Goal: Task Accomplishment & Management: Use online tool/utility

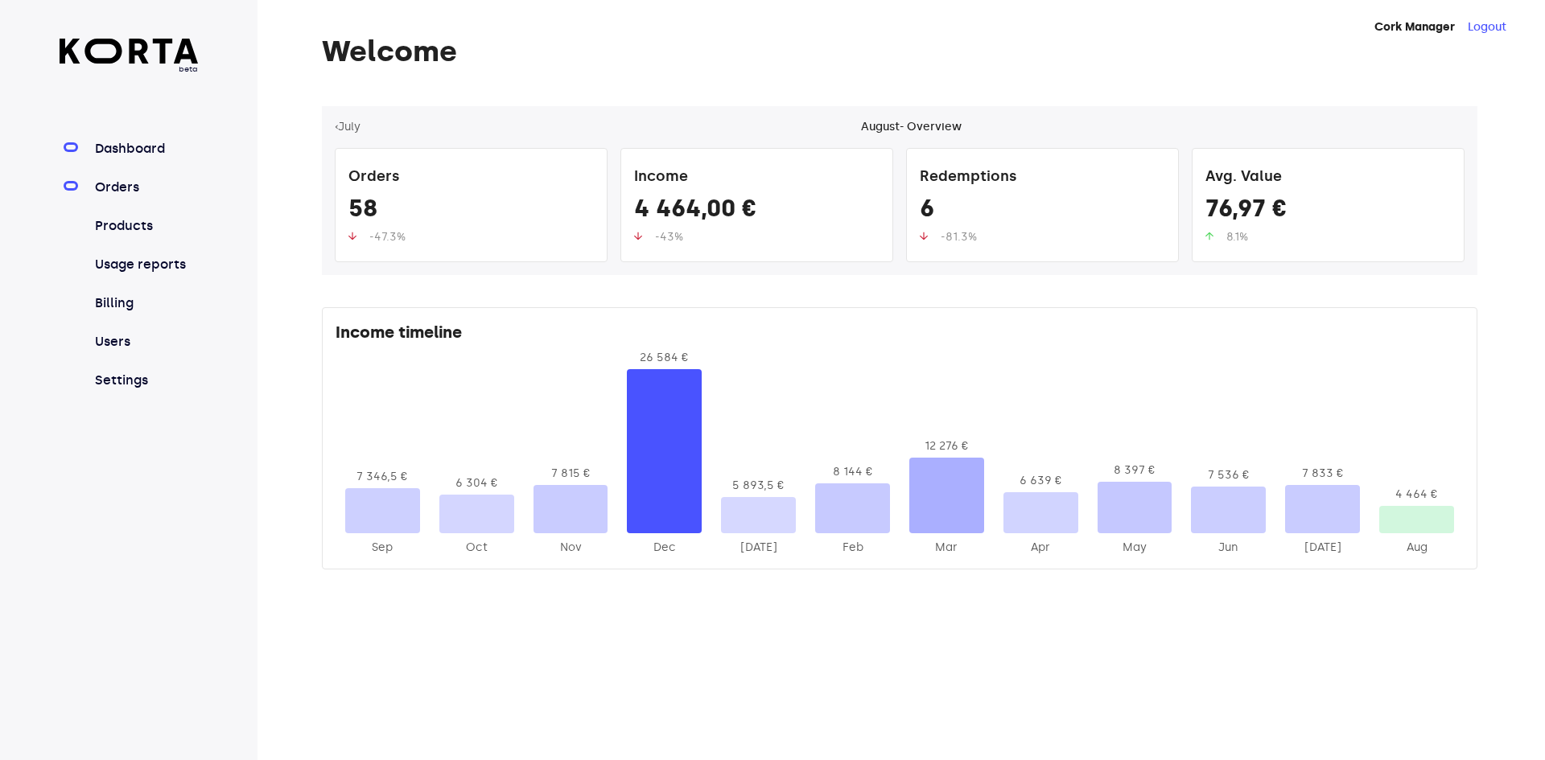
click at [161, 193] on link "Orders" at bounding box center [145, 187] width 107 height 19
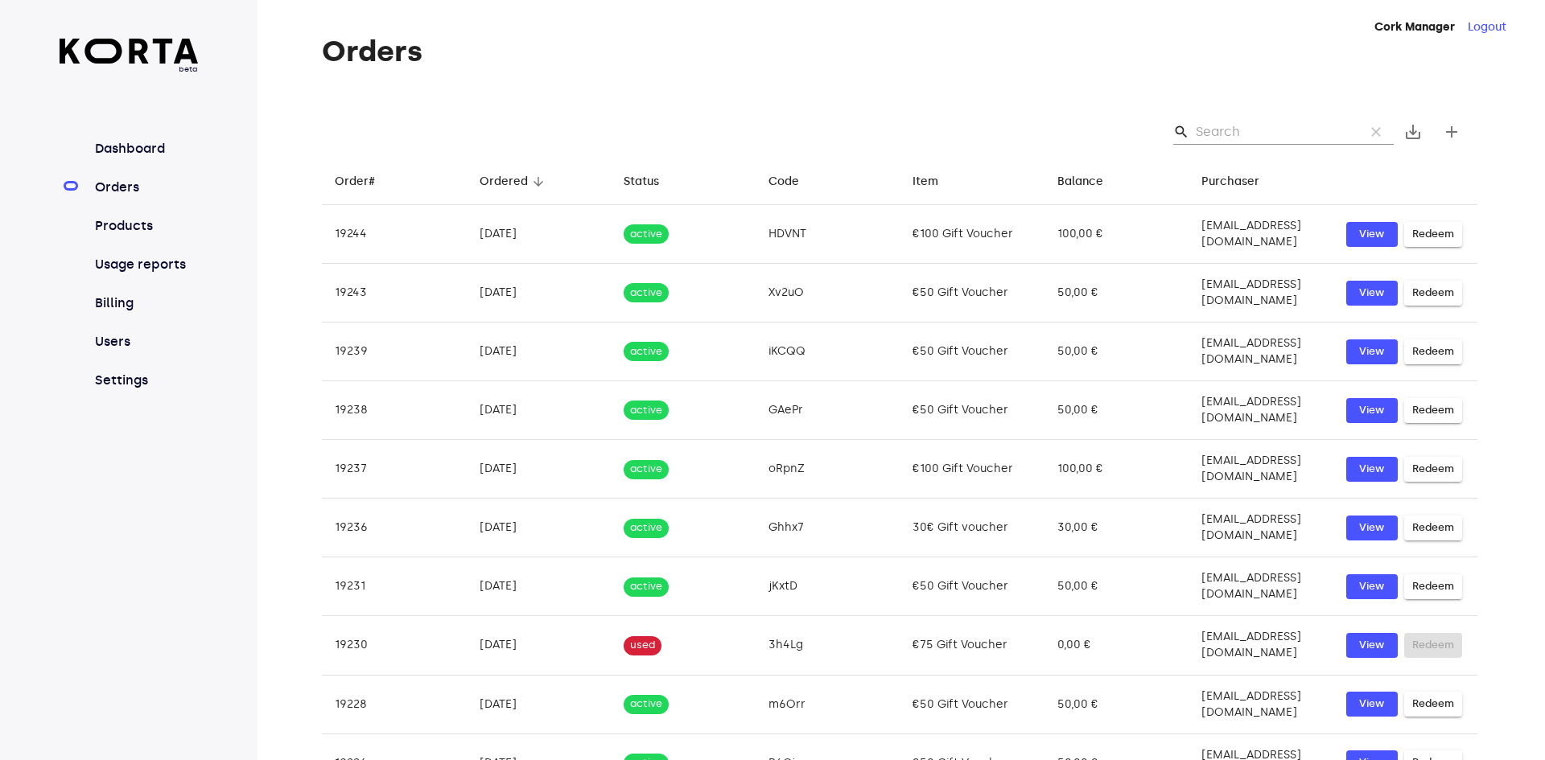
click at [1301, 129] on input "Search" at bounding box center [1274, 132] width 156 height 26
paste input "lxwir"
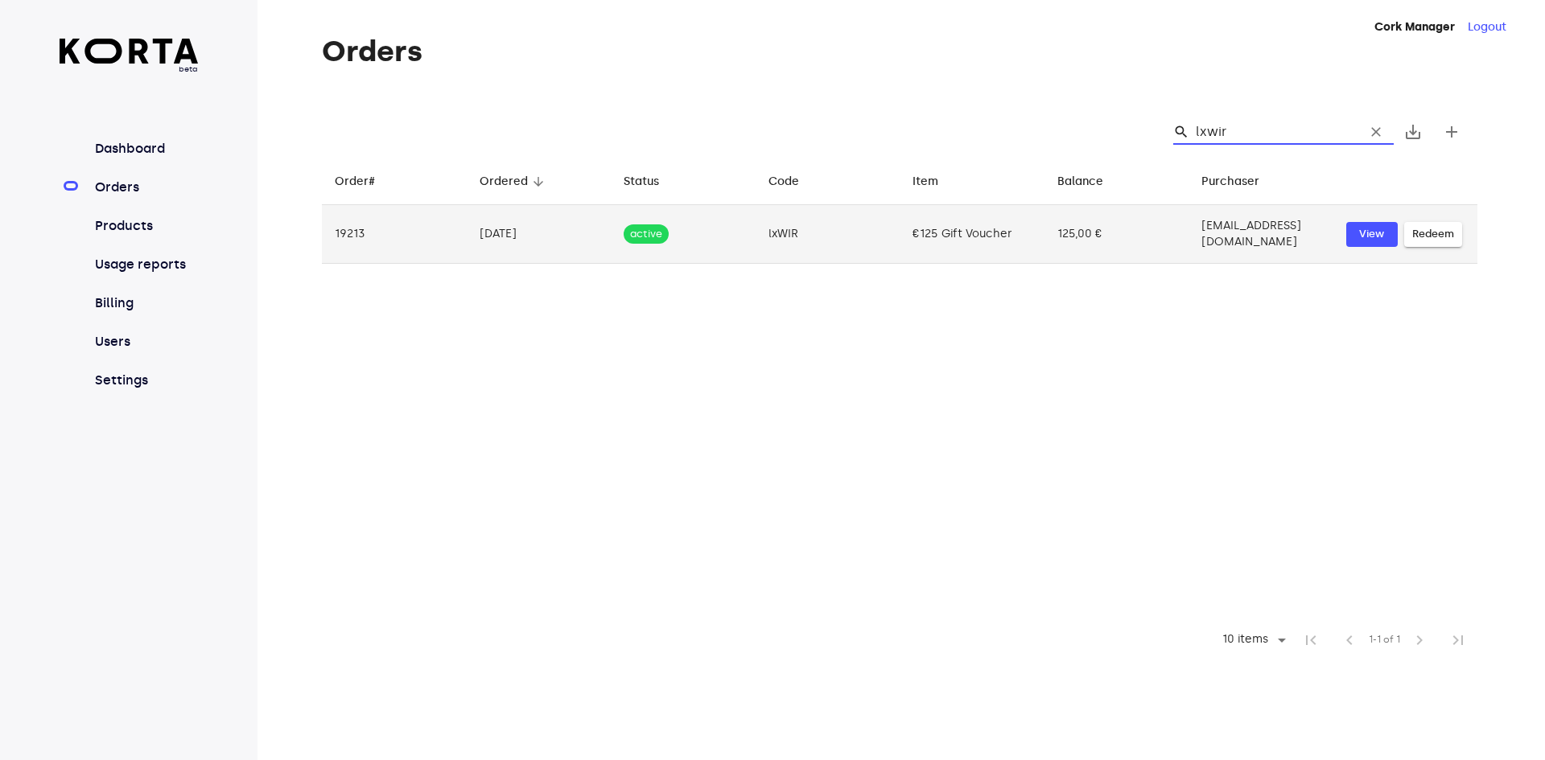
type input "lxwir"
click at [1430, 233] on span "Redeem" at bounding box center [1433, 234] width 42 height 19
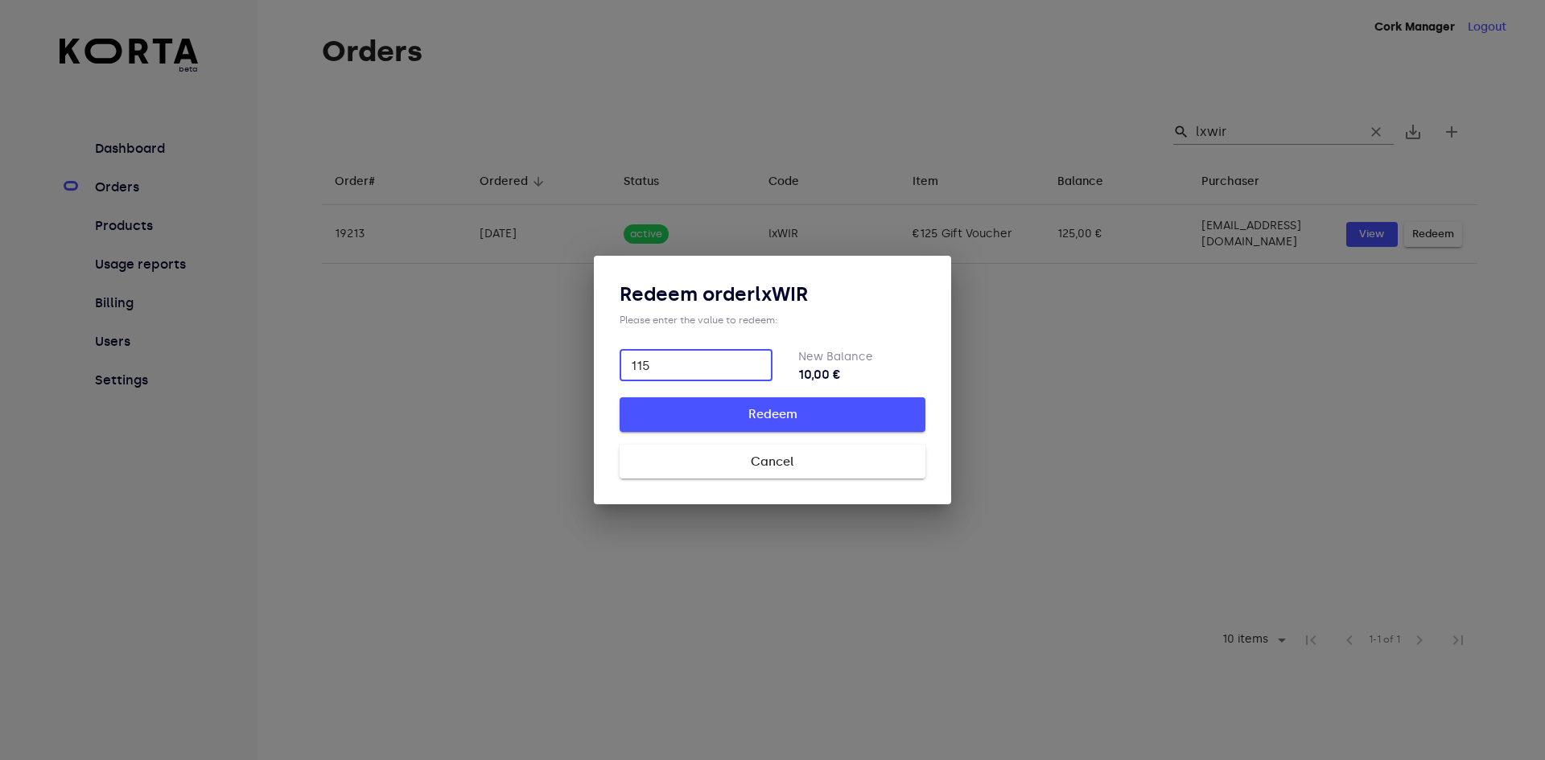
type input "115"
click at [757, 418] on span "Redeem" at bounding box center [772, 414] width 254 height 21
